Goal: Communication & Community: Answer question/provide support

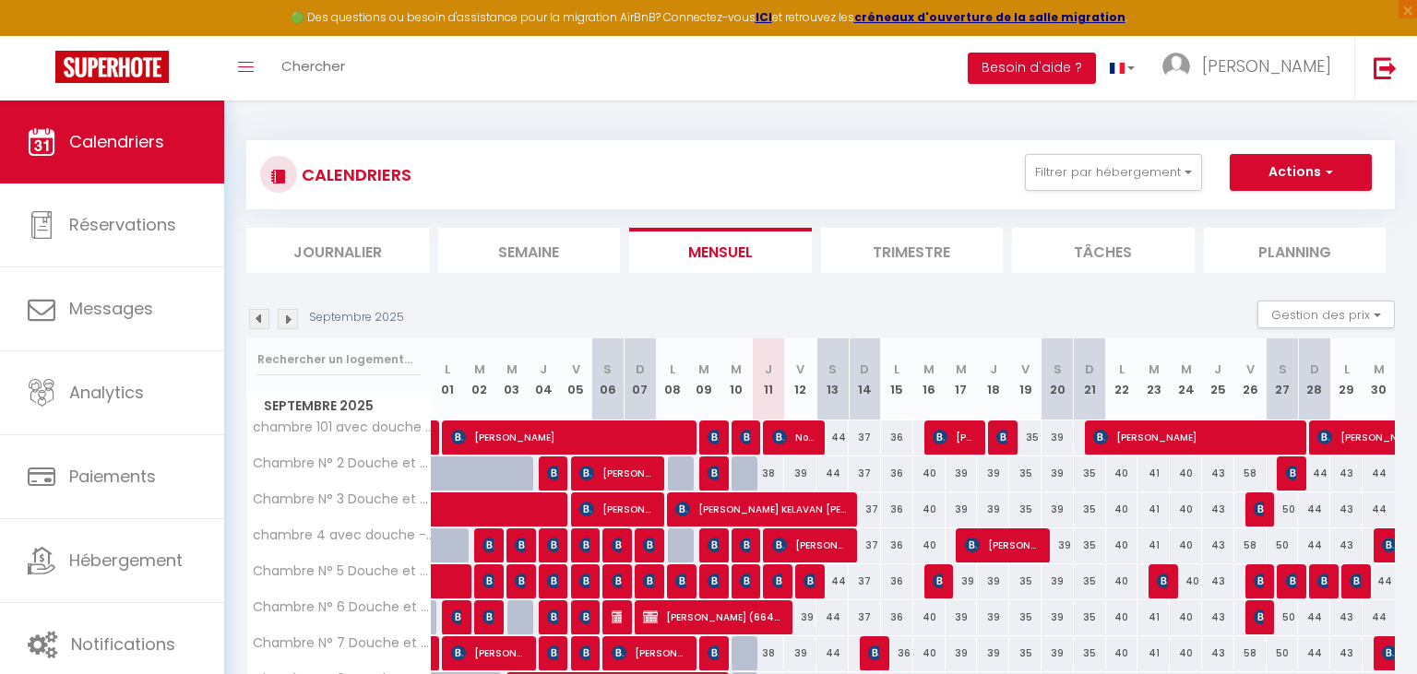
select select
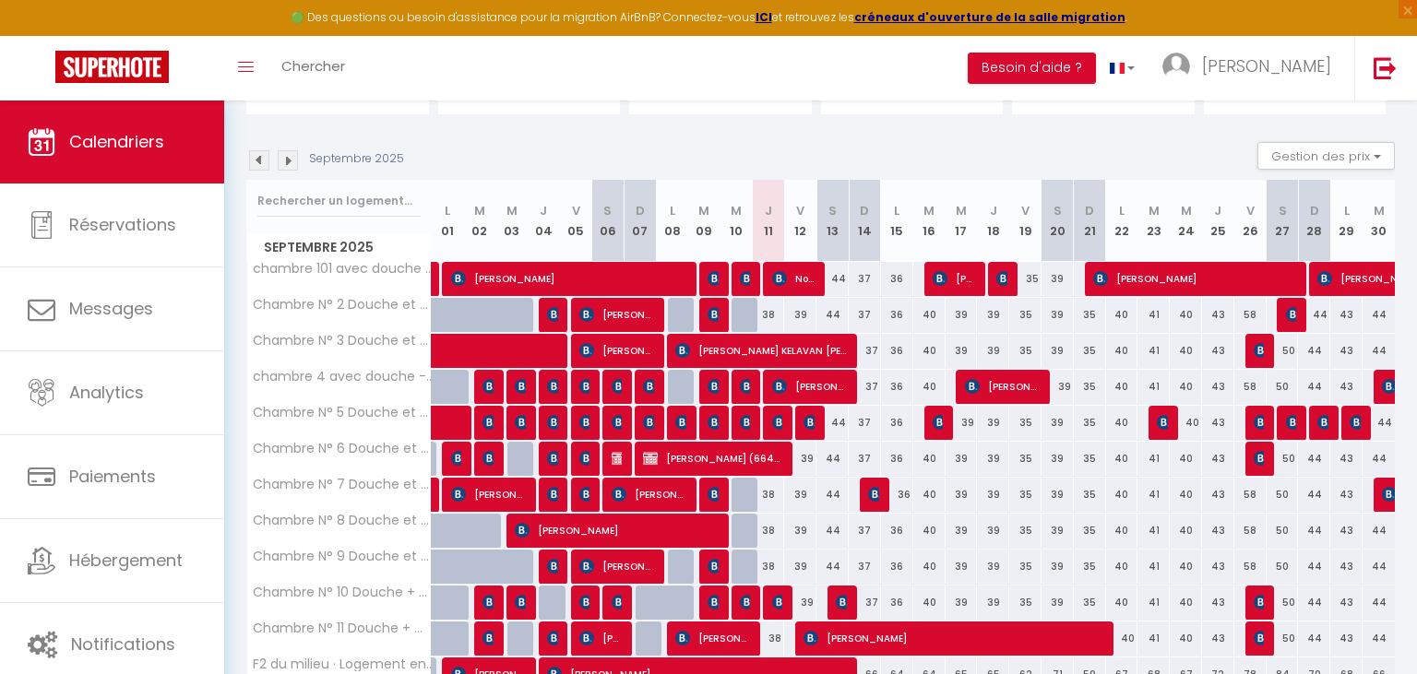
scroll to position [195, 0]
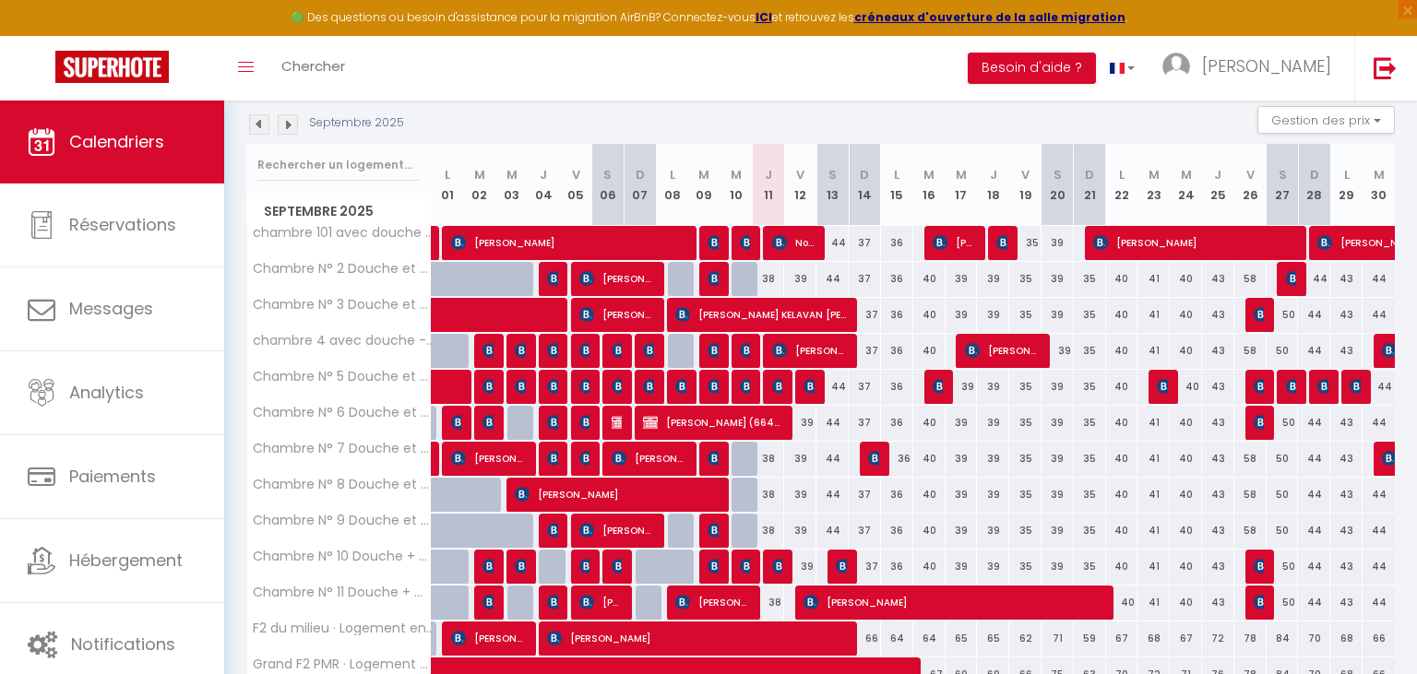
click at [777, 380] on img at bounding box center [779, 386] width 15 height 15
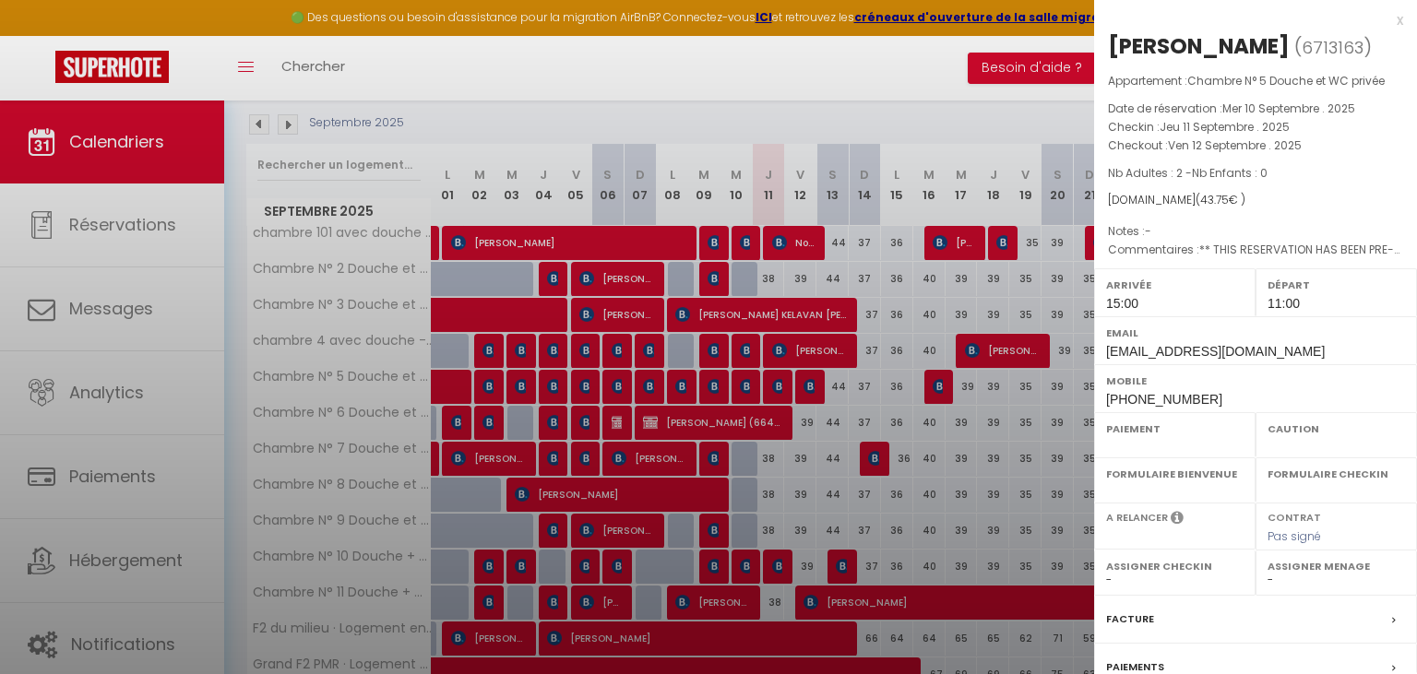
select select "OK"
select select "KO"
select select "1"
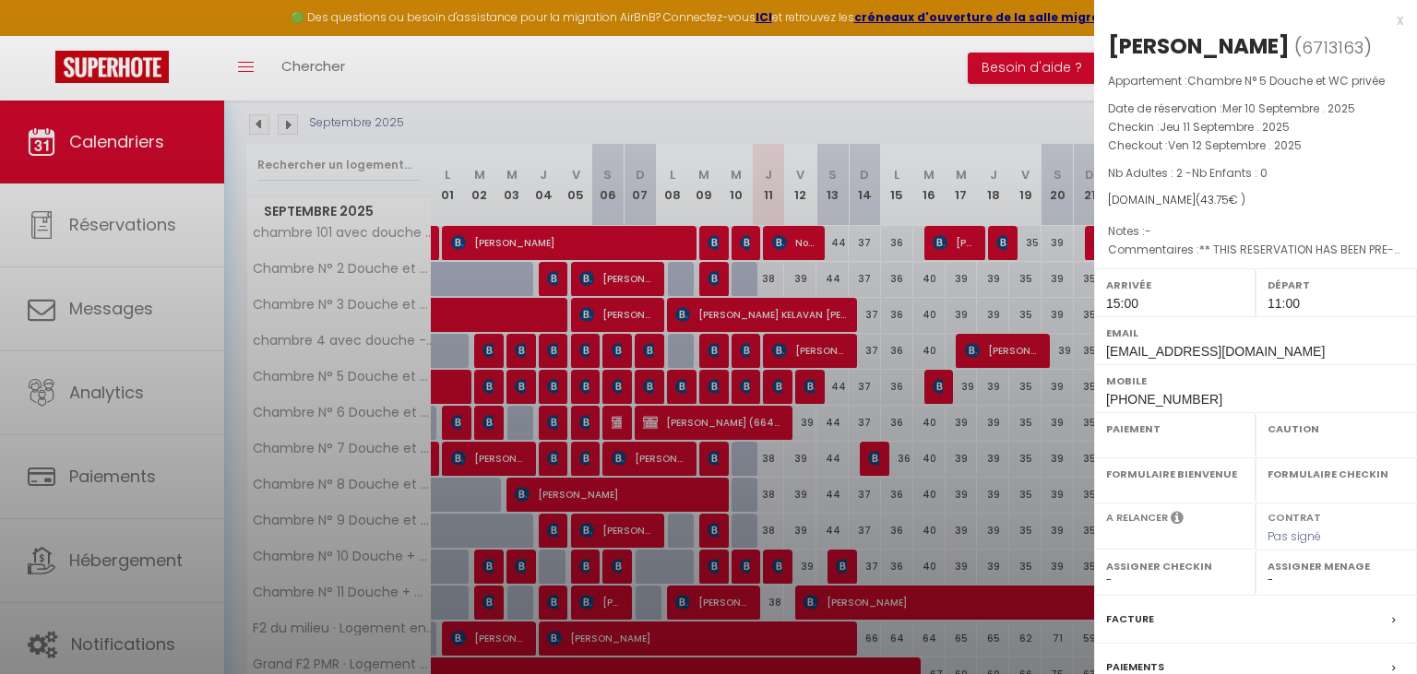
select select
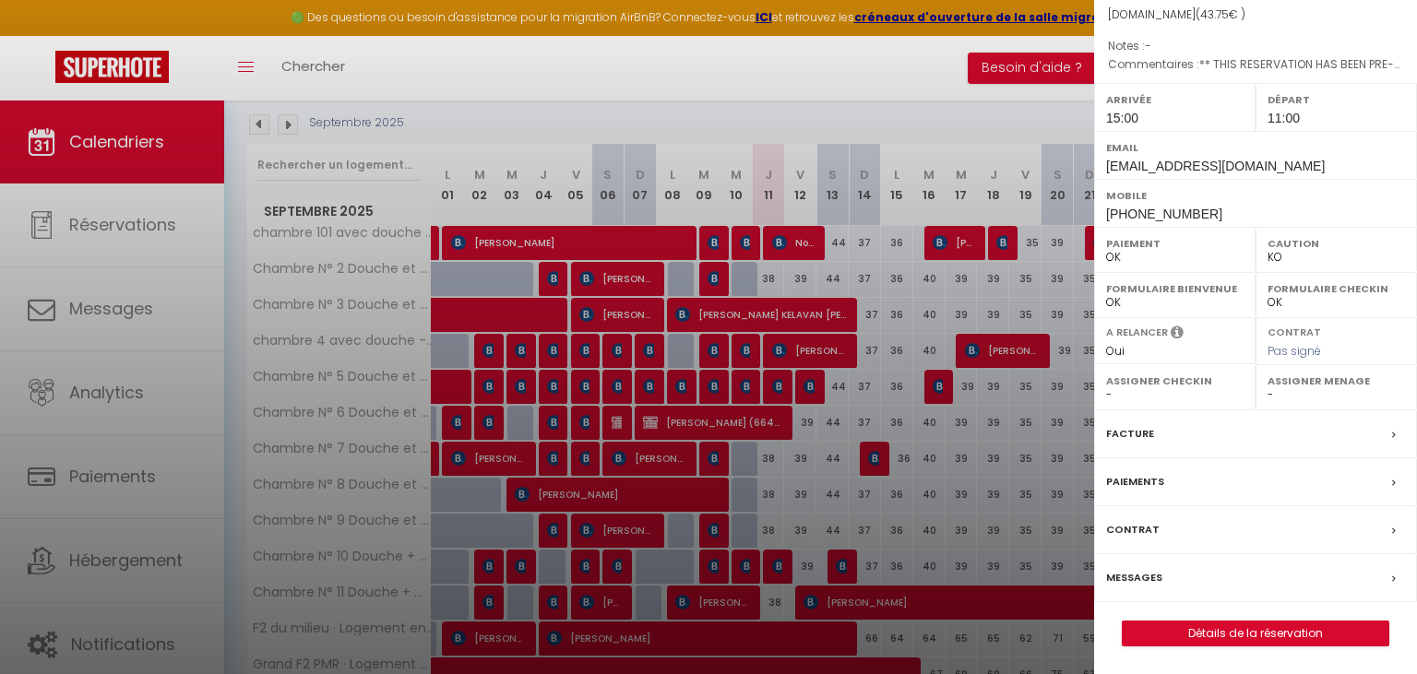
scroll to position [211, 0]
click at [1138, 577] on label "Messages" at bounding box center [1134, 577] width 56 height 19
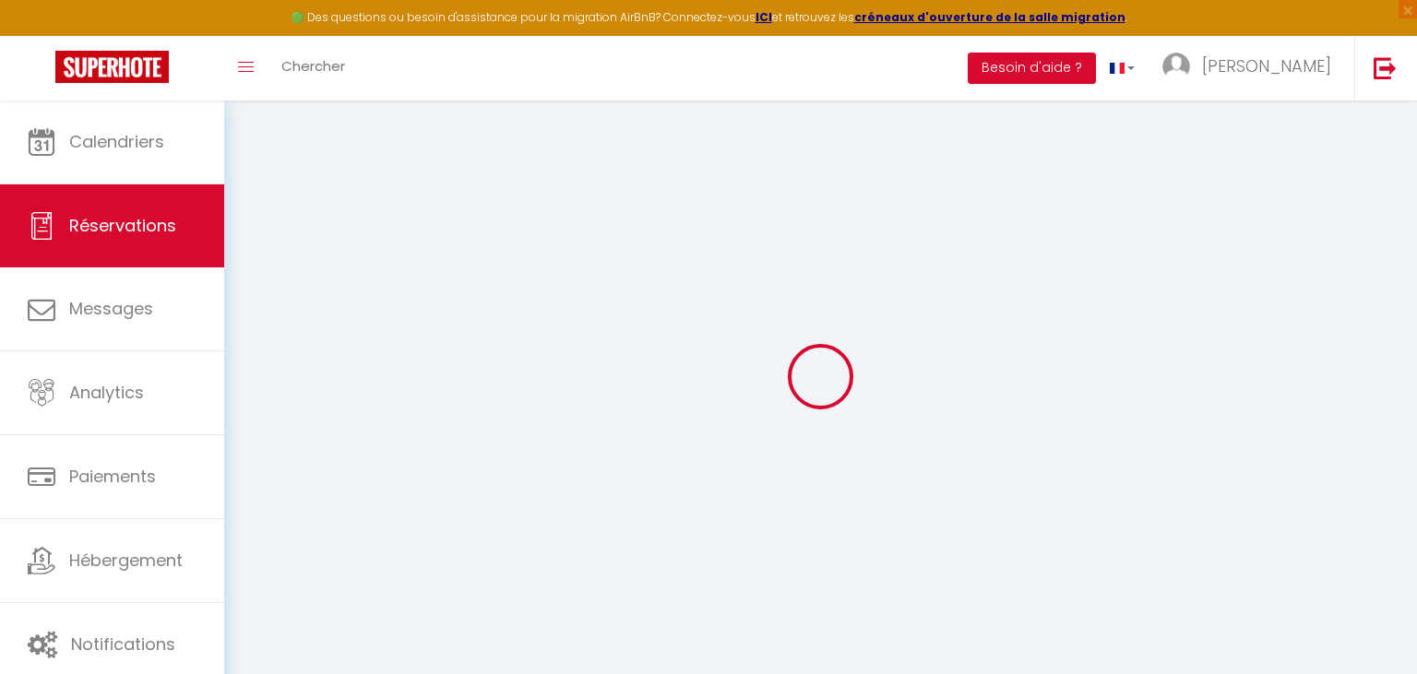
select select
checkbox input "false"
select select
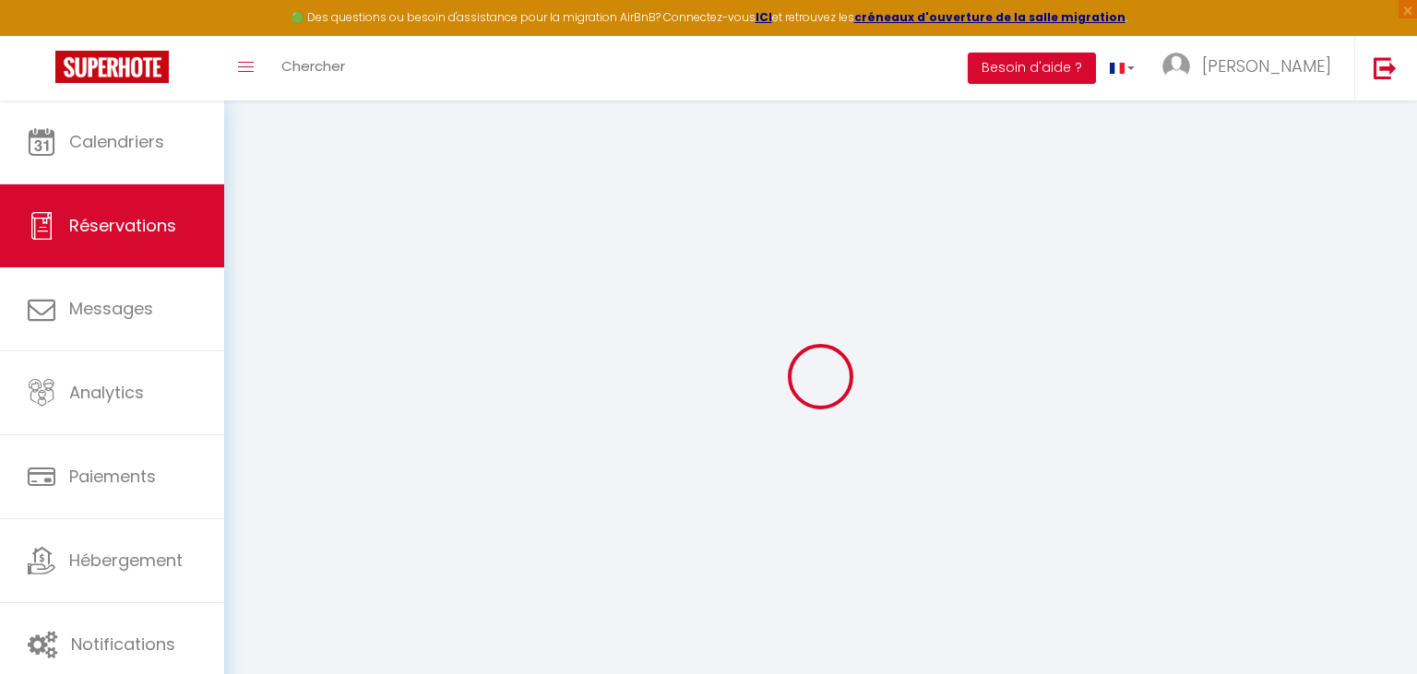
checkbox input "false"
type textarea "** THIS RESERVATION HAS BEEN PRE-PAID ** BOOKING NOTE : Payment charge is EUR 0…"
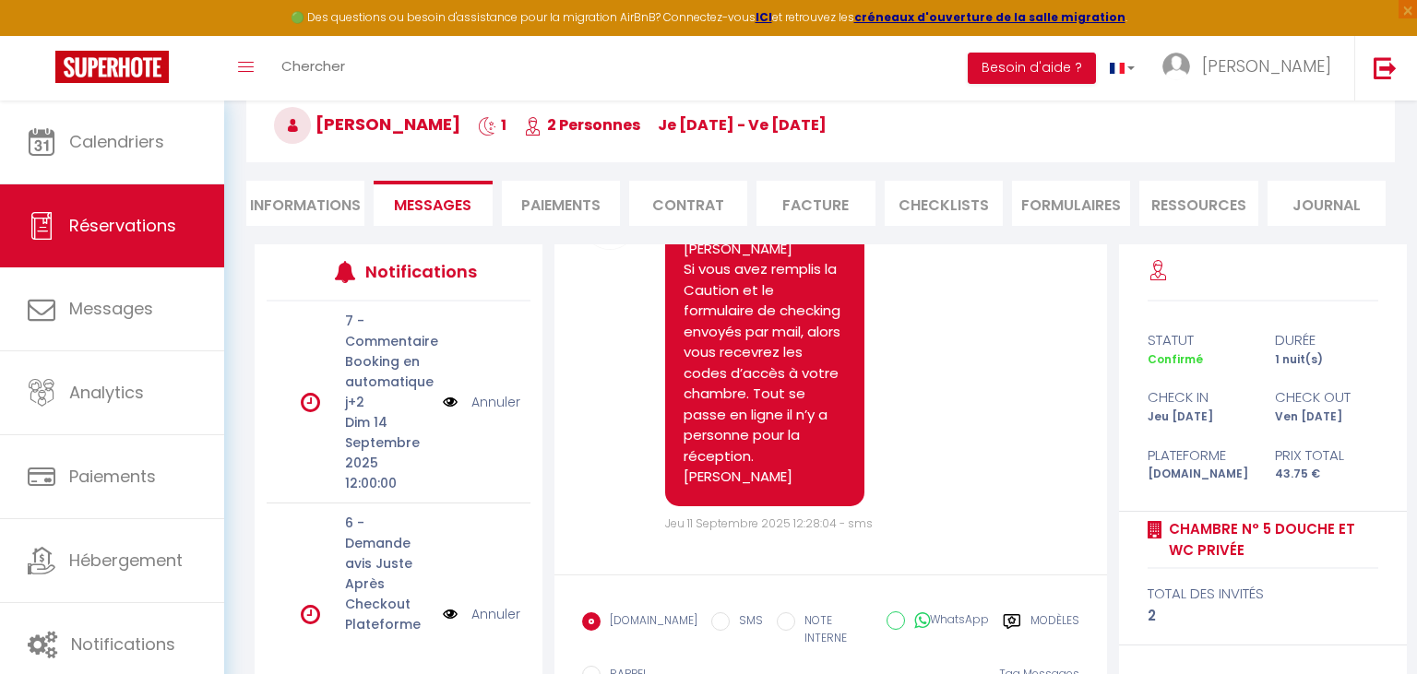
scroll to position [6985, 0]
click at [1044, 618] on label "Modèles" at bounding box center [1054, 631] width 49 height 38
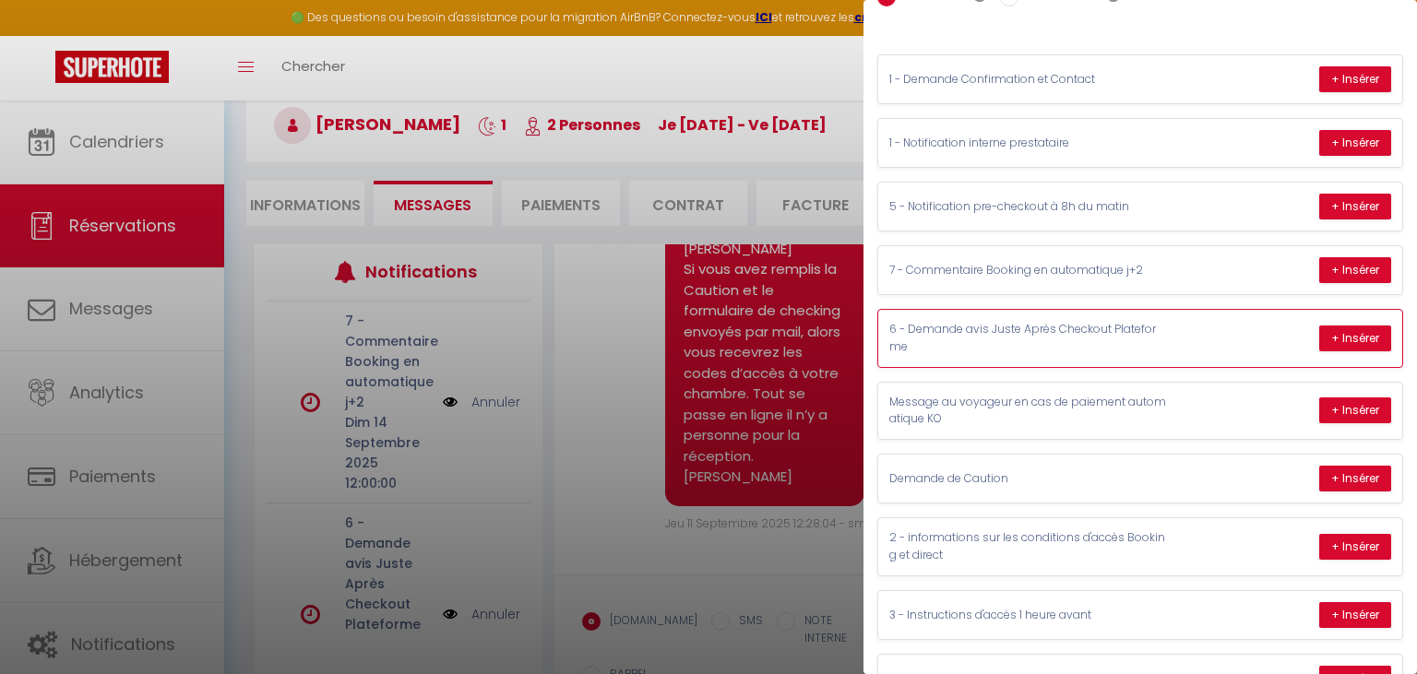
scroll to position [185, 0]
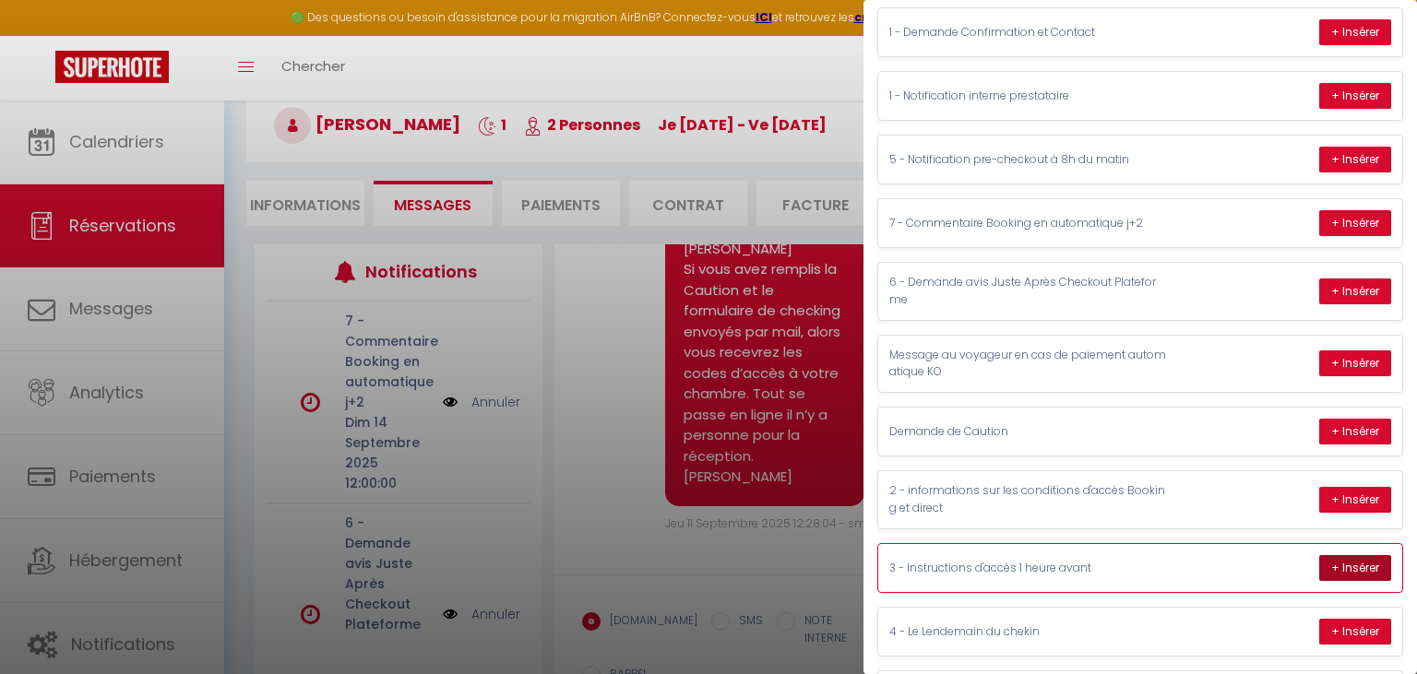
click at [1352, 561] on button "+ Insérer" at bounding box center [1355, 568] width 72 height 26
type textarea "Bonjour [PERSON_NAME], L’adresse du logement est : [STREET_ADDRESS]. Vous serez…"
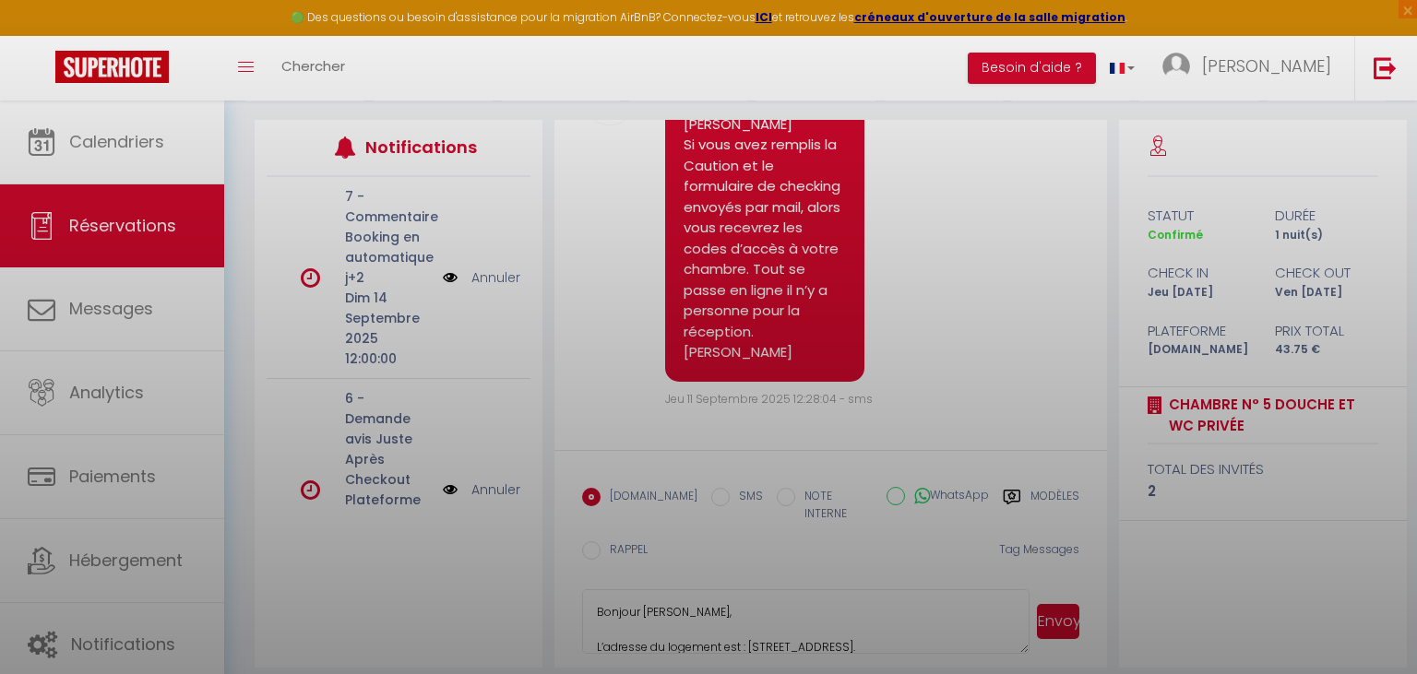
scroll to position [385, 0]
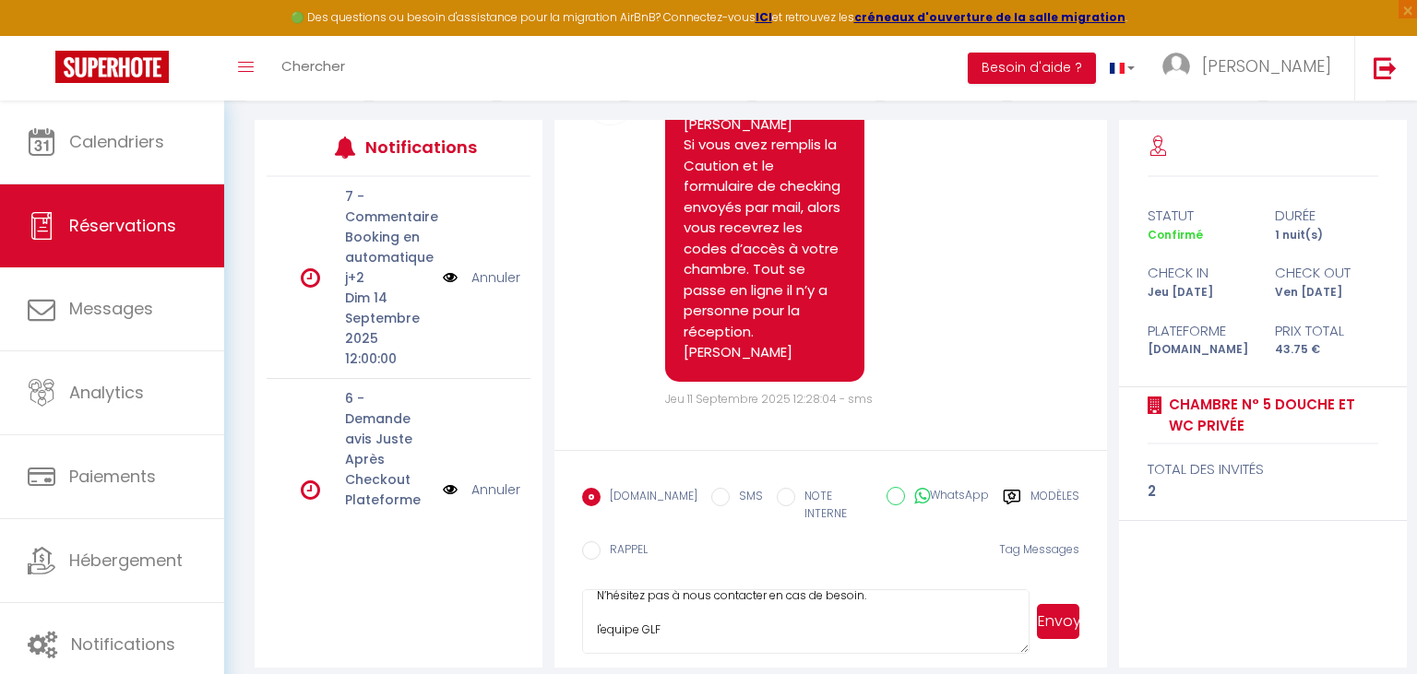
click at [1061, 604] on button "Envoyer" at bounding box center [1058, 621] width 42 height 35
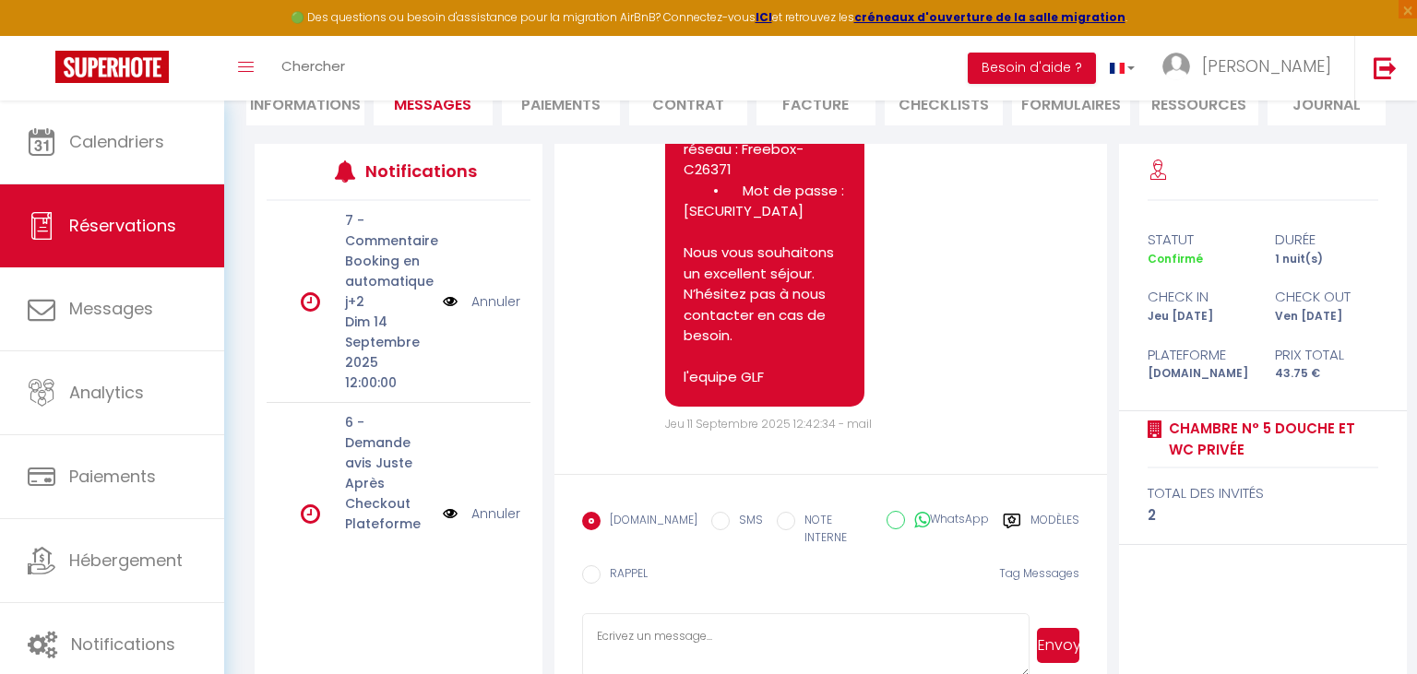
scroll to position [7733, 0]
